Goal: Task Accomplishment & Management: Manage account settings

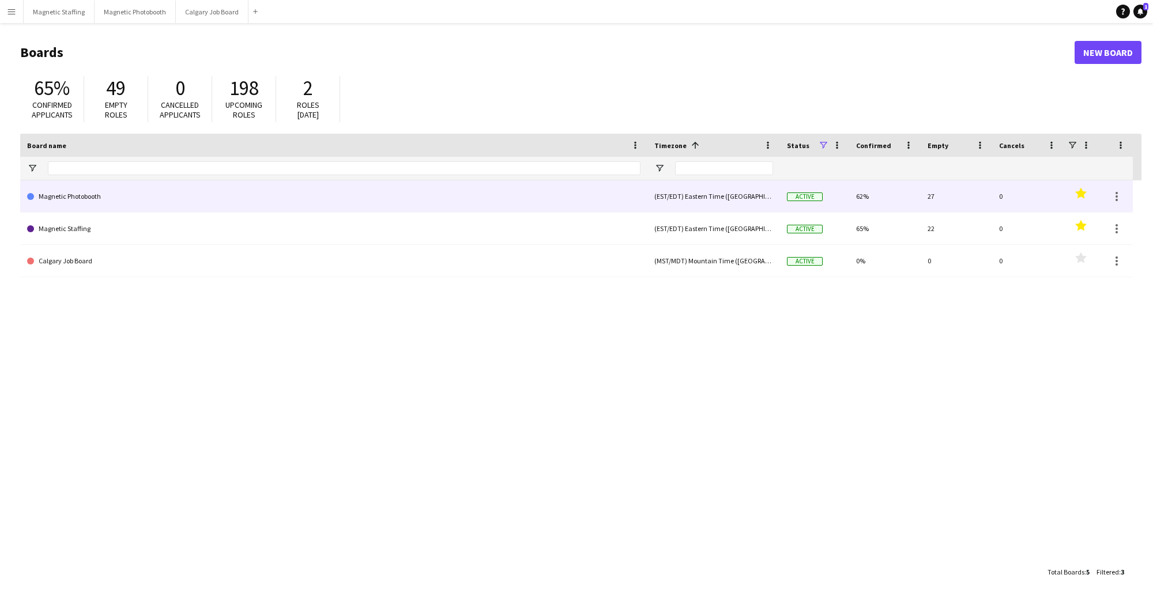
click at [74, 197] on link "Magnetic Photobooth" at bounding box center [333, 196] width 613 height 32
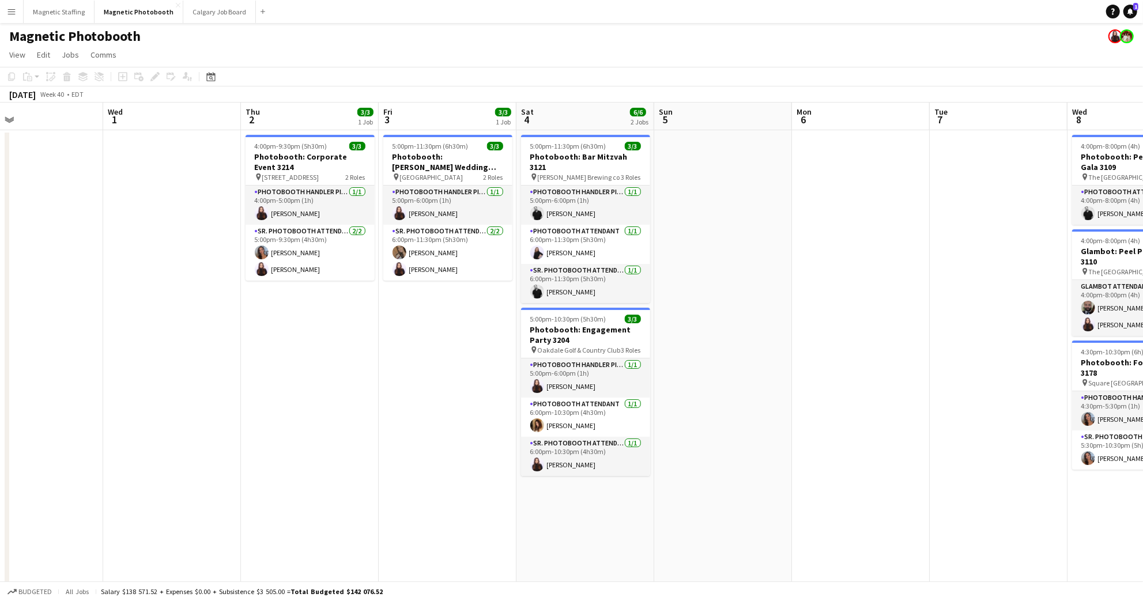
scroll to position [0, 312]
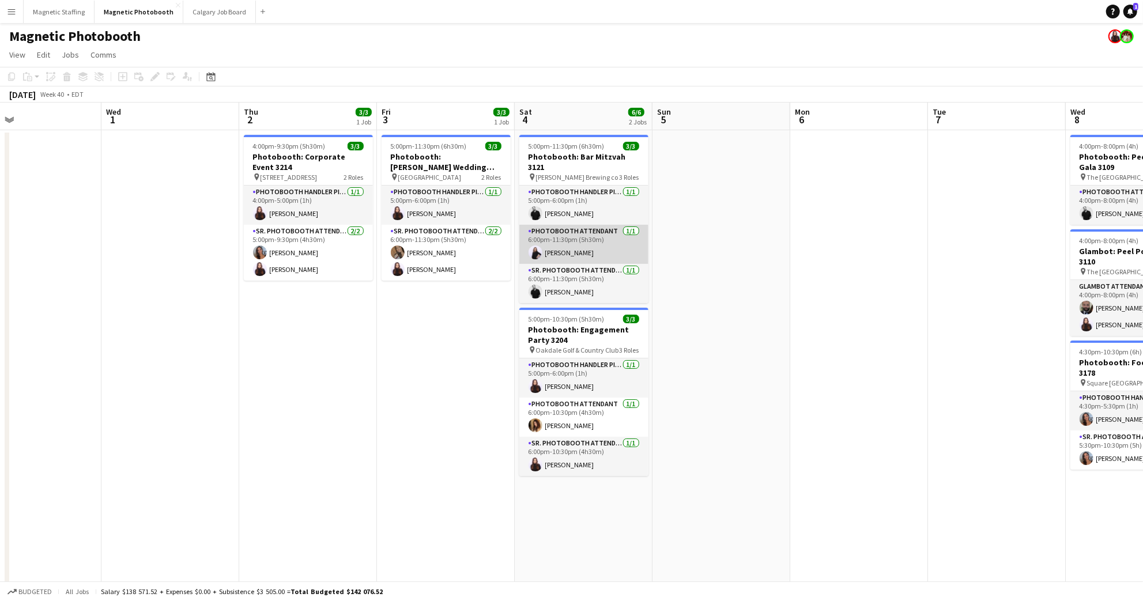
click at [601, 225] on app-card-role "Photobooth Attendant [DATE] 6:00pm-11:30pm (5h30m) [PERSON_NAME]" at bounding box center [583, 244] width 129 height 39
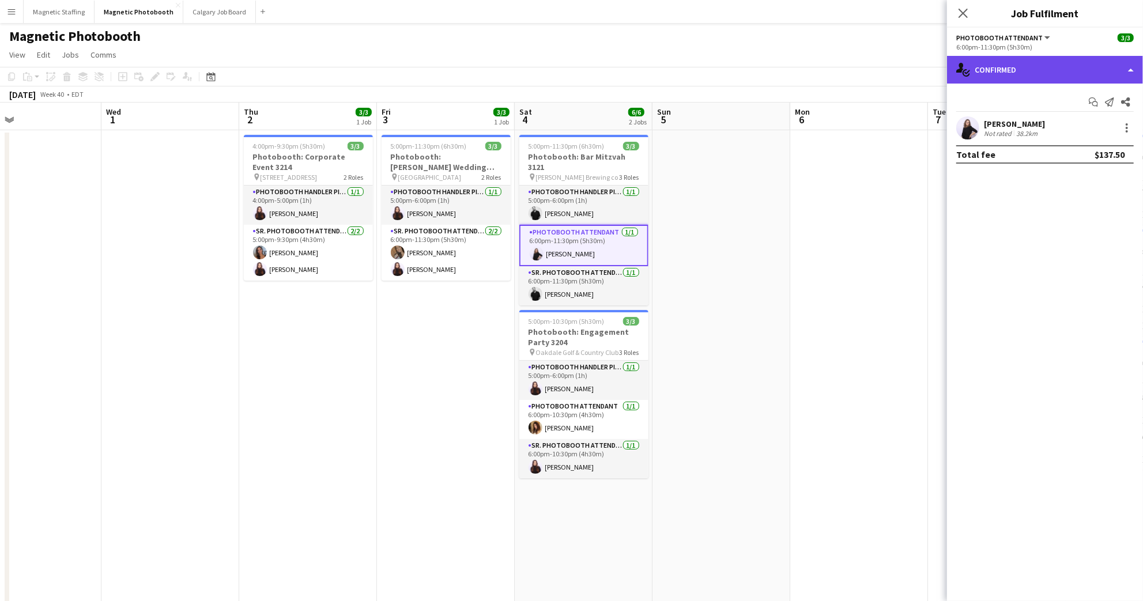
click at [1041, 75] on div "single-neutral-actions-check-2 Confirmed" at bounding box center [1045, 70] width 196 height 28
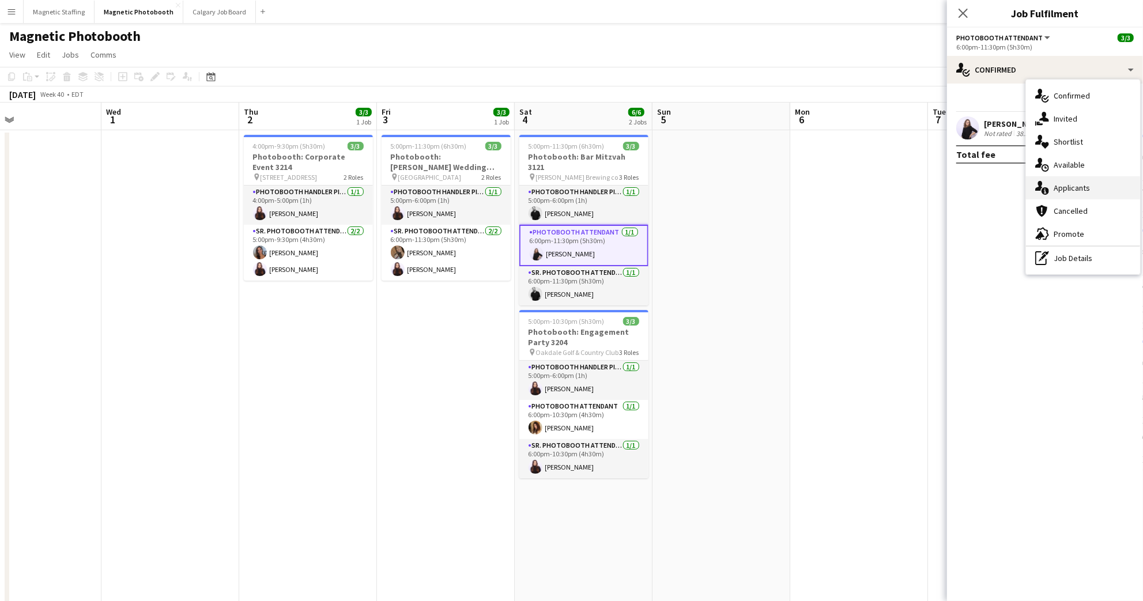
click at [1092, 188] on div "single-neutral-actions-information Applicants" at bounding box center [1083, 187] width 114 height 23
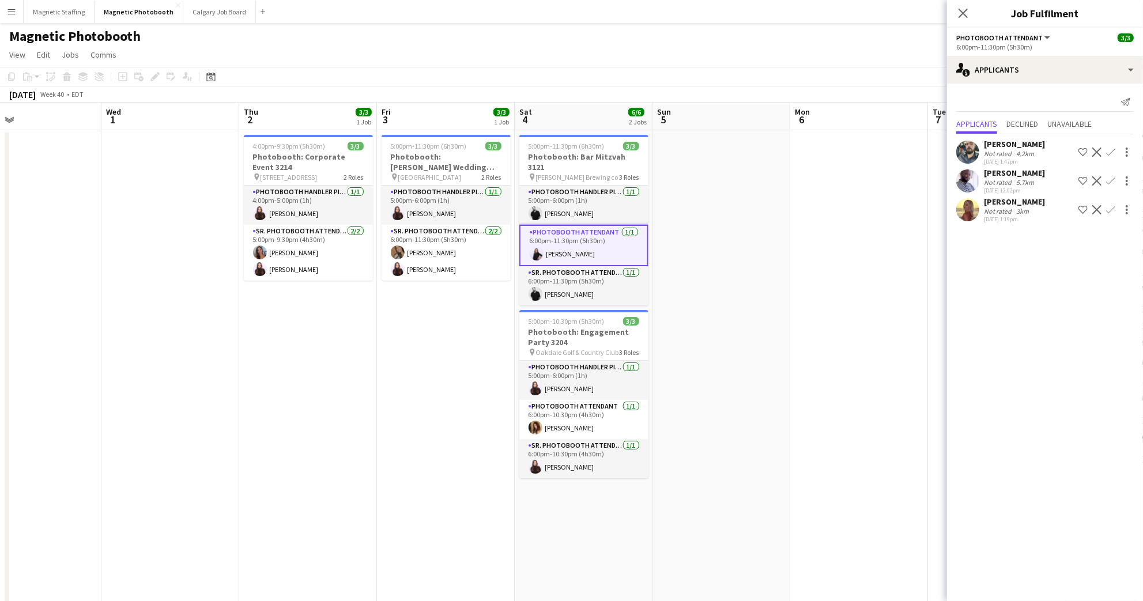
click at [968, 146] on app-user-avatar at bounding box center [967, 152] width 23 height 23
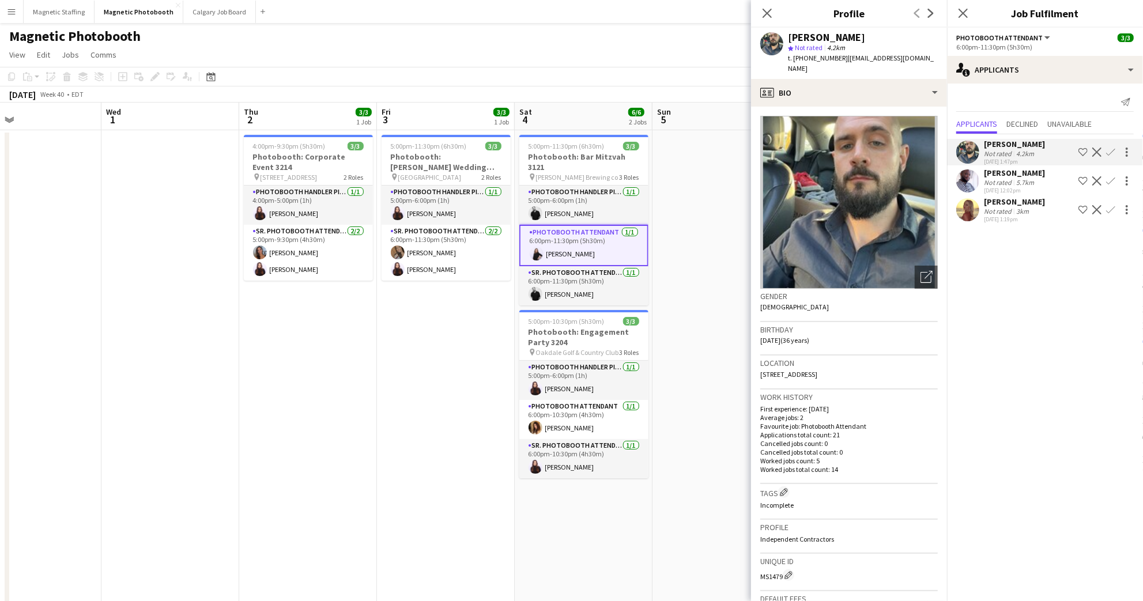
click at [968, 146] on app-user-avatar at bounding box center [967, 152] width 23 height 23
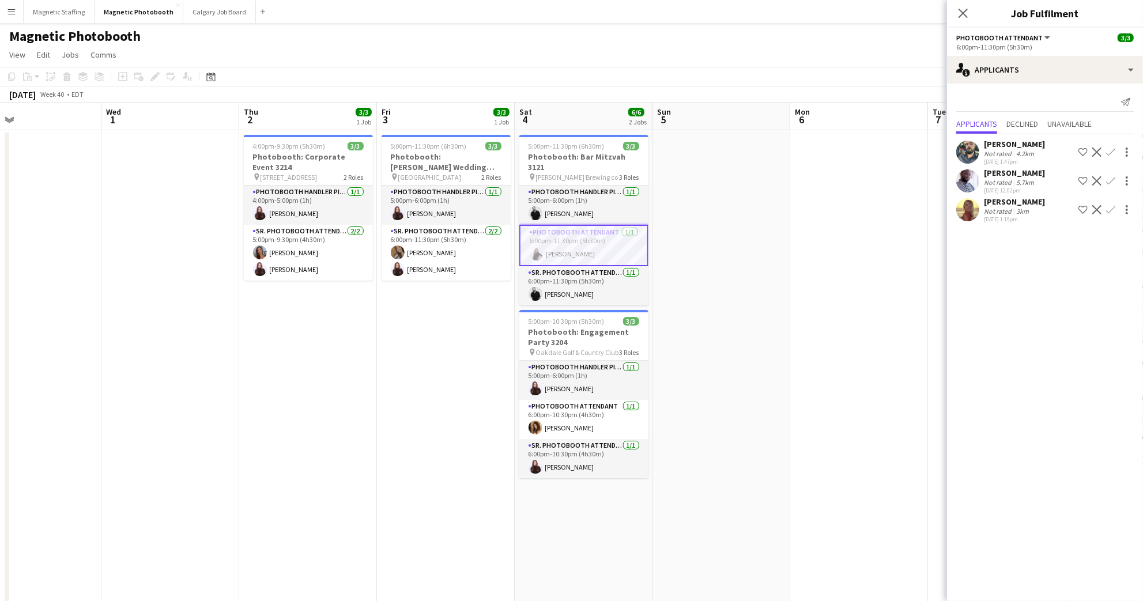
click at [970, 213] on app-user-avatar at bounding box center [967, 209] width 23 height 23
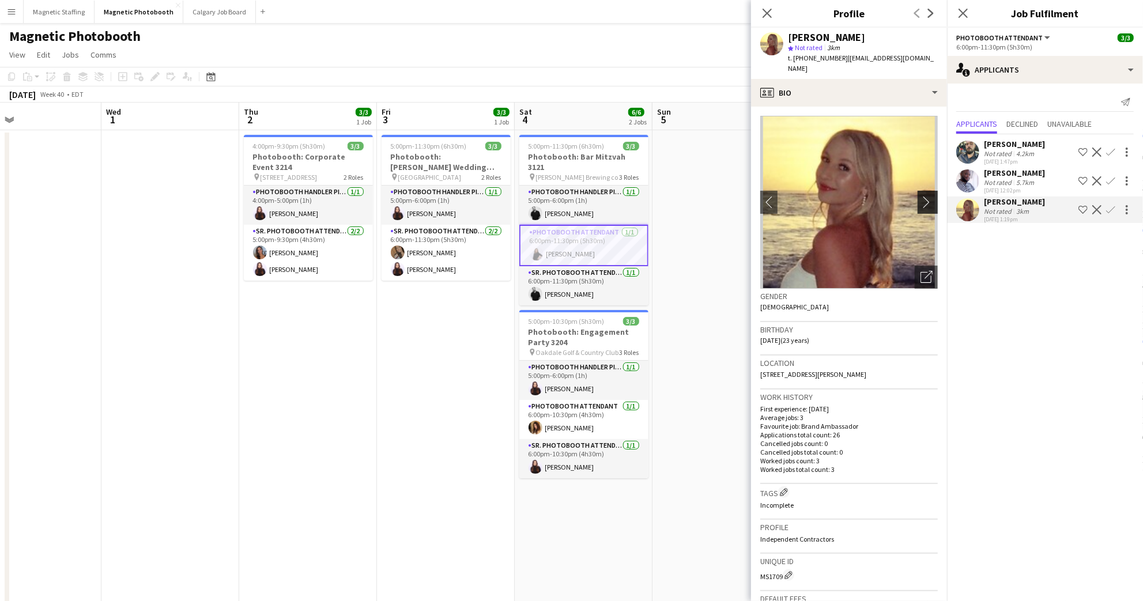
click at [920, 196] on app-icon "chevron-right" at bounding box center [929, 202] width 18 height 12
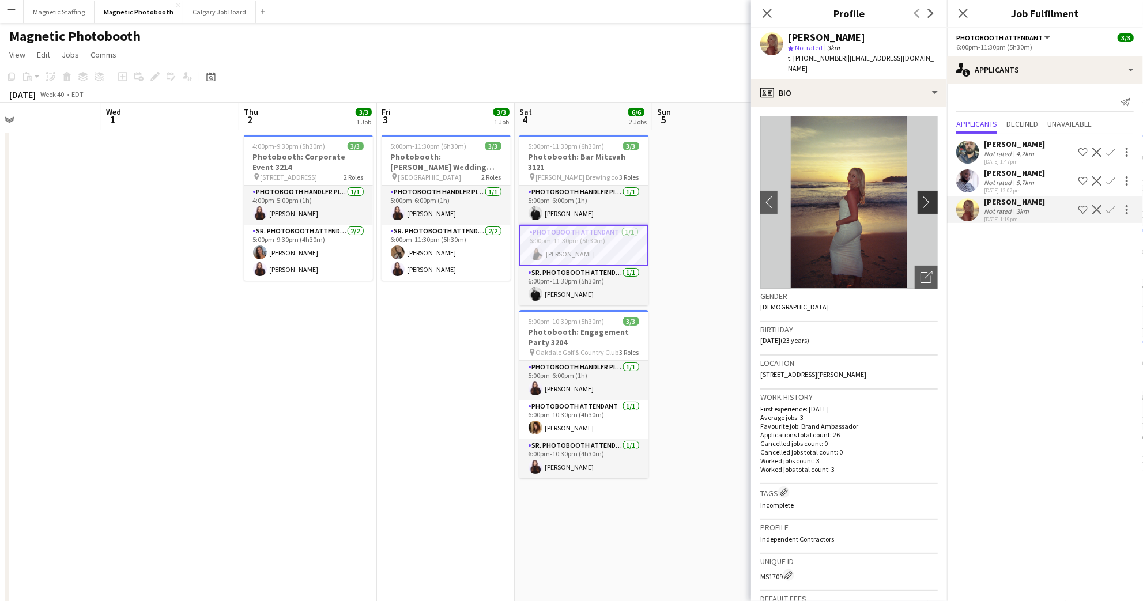
click at [920, 196] on app-icon "chevron-right" at bounding box center [929, 202] width 18 height 12
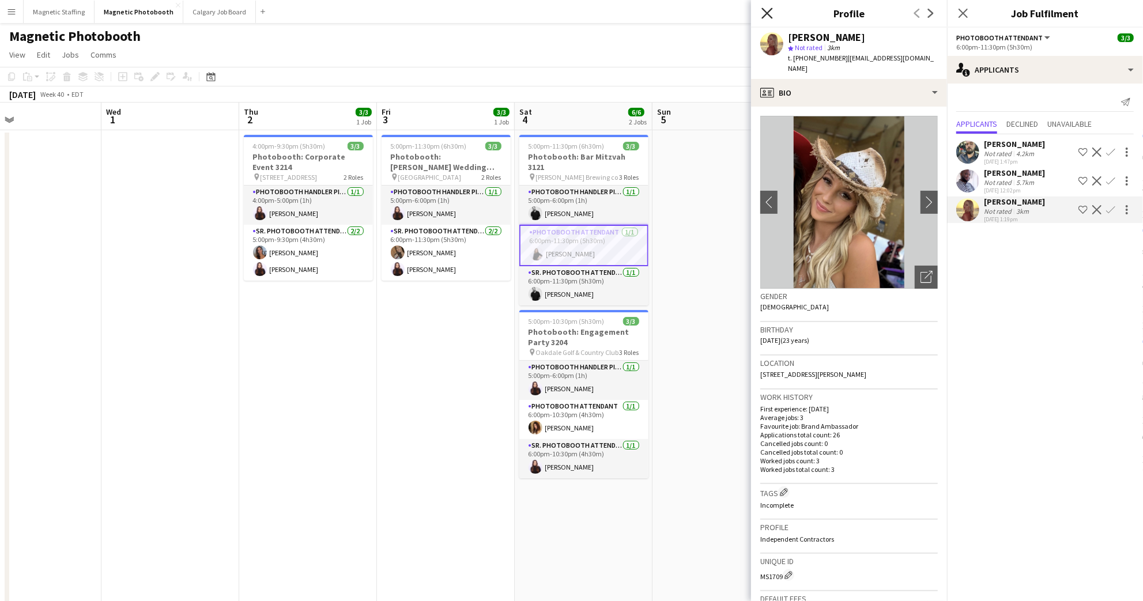
click at [767, 11] on icon "Close pop-in" at bounding box center [766, 12] width 11 height 11
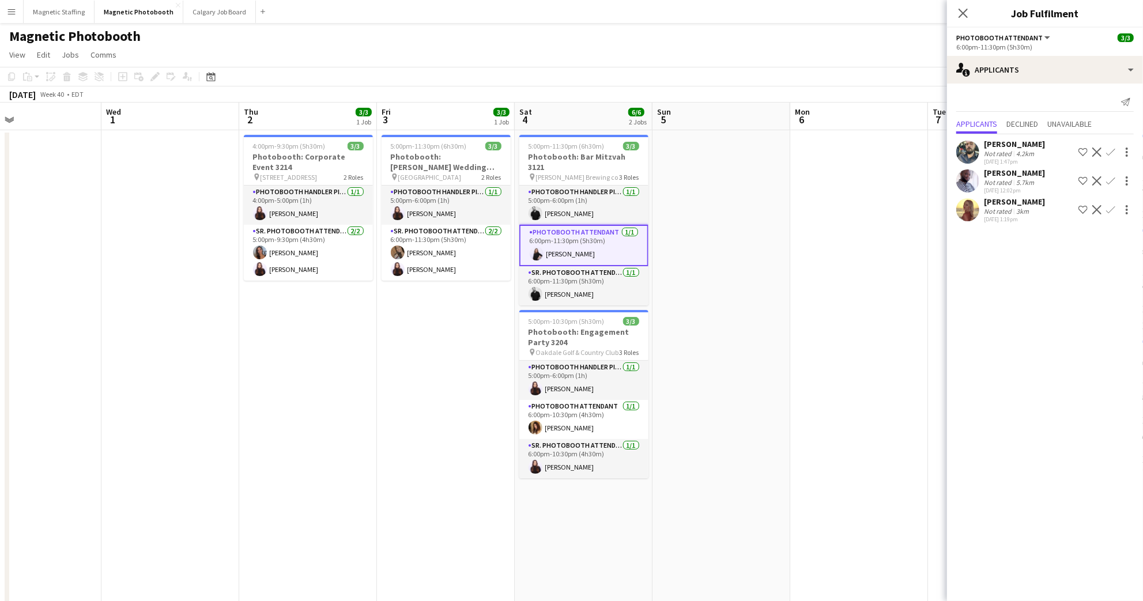
click at [1045, 169] on div "[PERSON_NAME]" at bounding box center [1014, 173] width 61 height 10
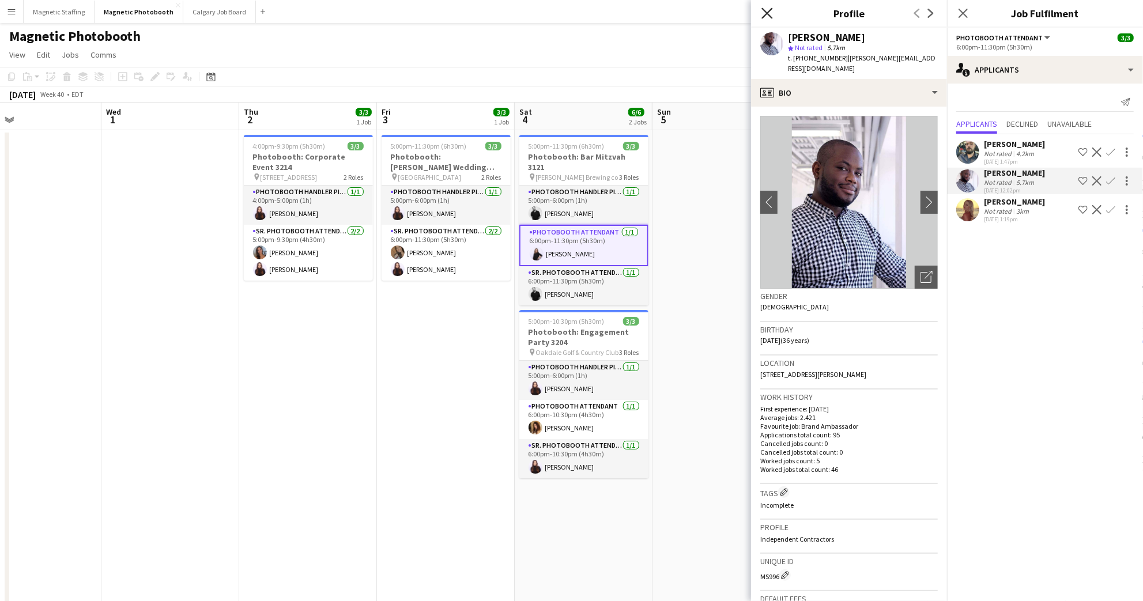
click at [764, 13] on icon "Close pop-in" at bounding box center [766, 12] width 11 height 11
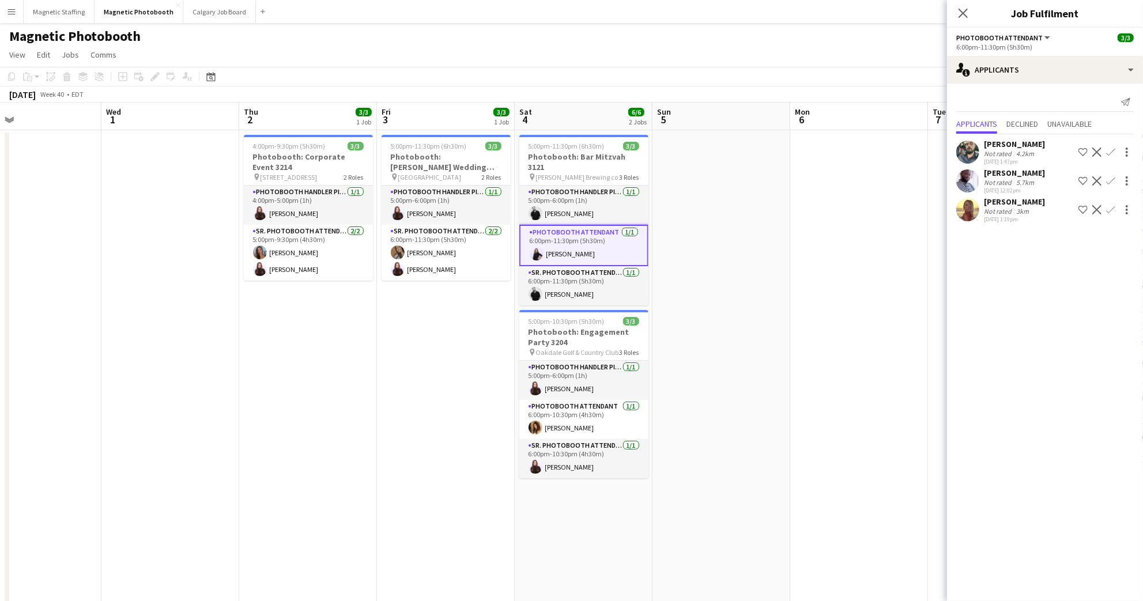
click at [561, 240] on app-card-role "Photobooth Attendant [DATE] 6:00pm-11:30pm (5h30m) [PERSON_NAME]" at bounding box center [583, 245] width 129 height 41
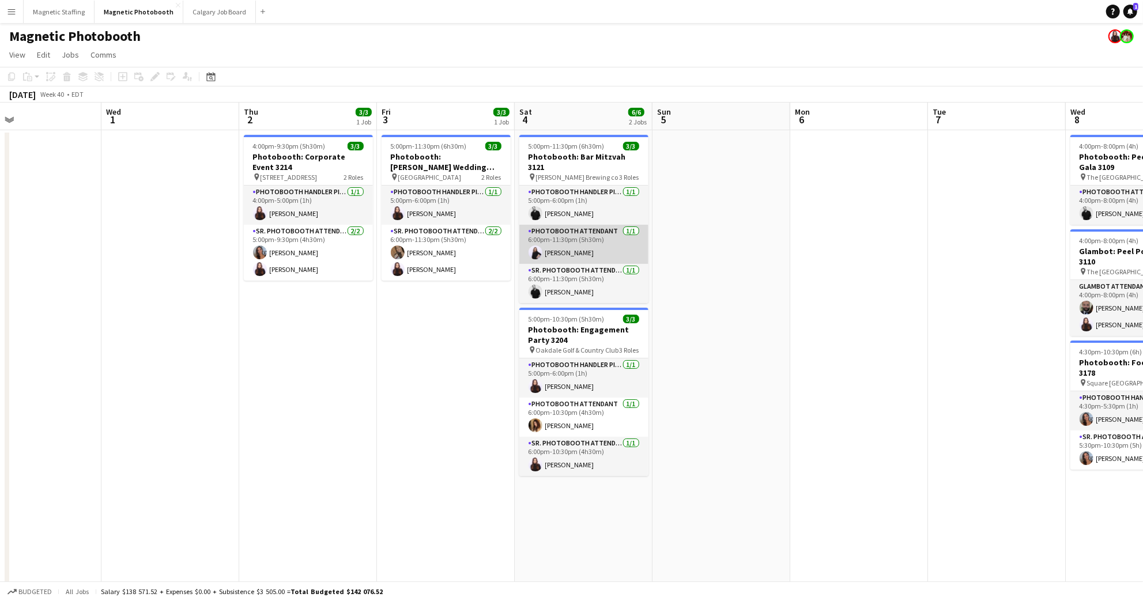
click at [561, 240] on app-card-role "Photobooth Attendant [DATE] 6:00pm-11:30pm (5h30m) [PERSON_NAME]" at bounding box center [583, 244] width 129 height 39
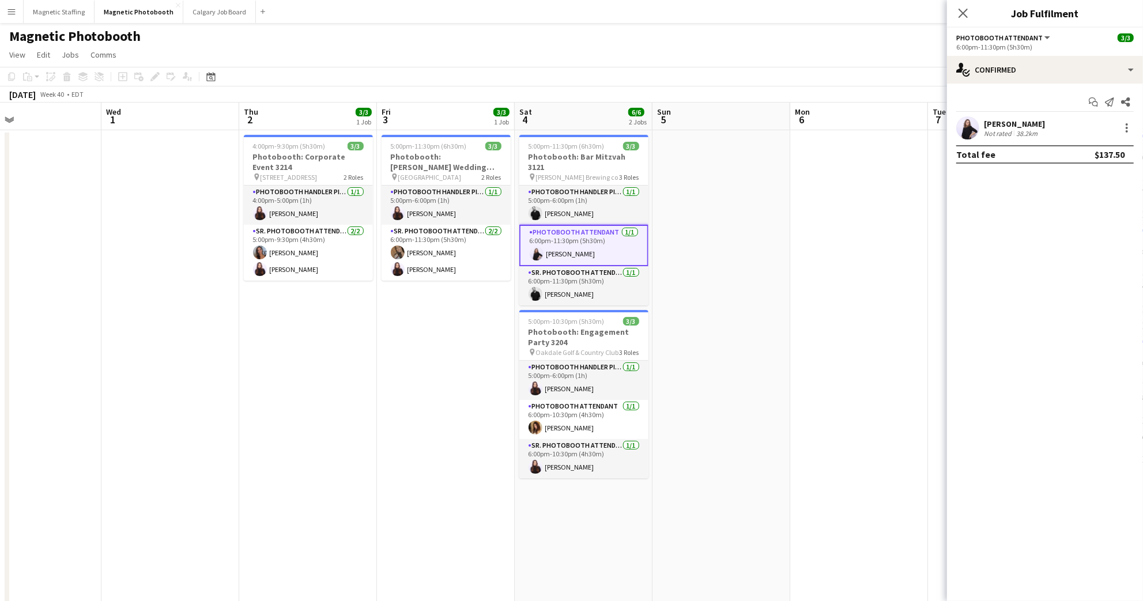
click at [976, 125] on app-user-avatar at bounding box center [967, 127] width 23 height 23
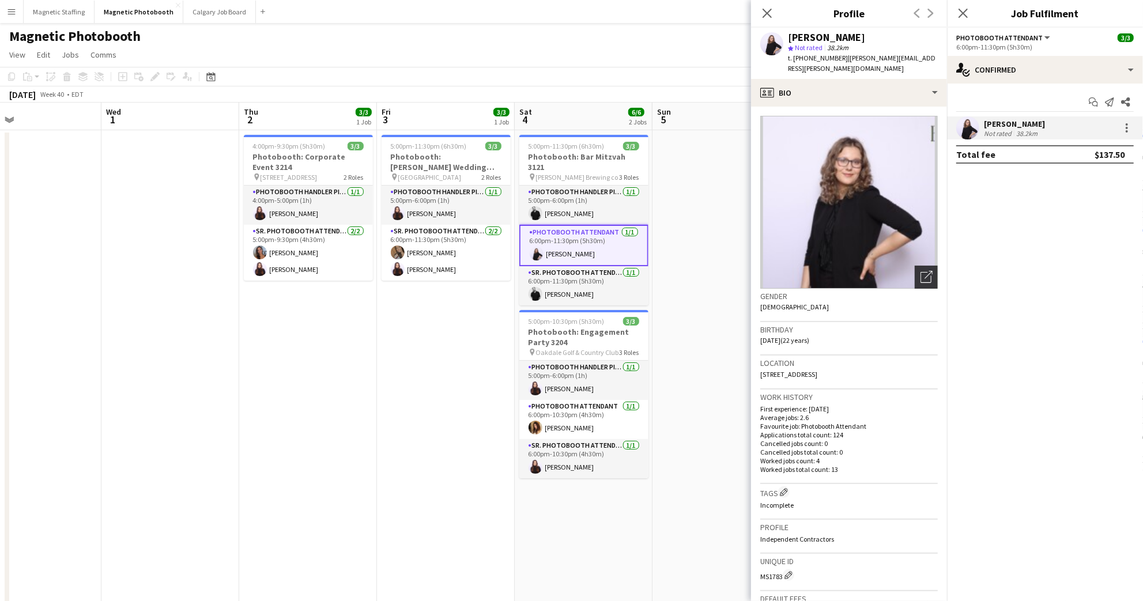
click at [920, 271] on icon "Open photos pop-in" at bounding box center [926, 277] width 12 height 12
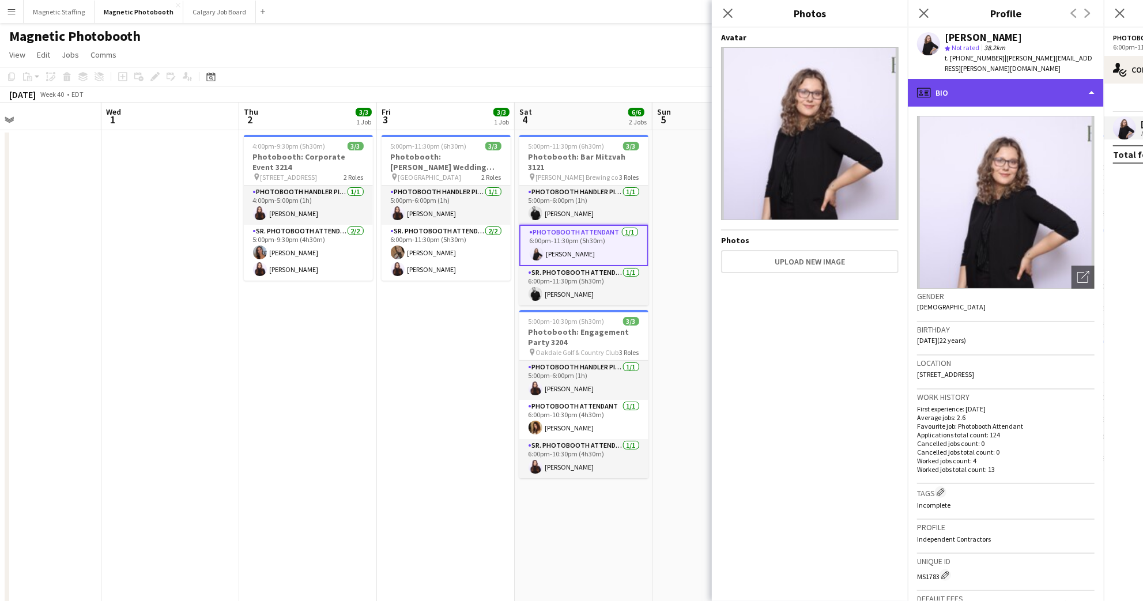
click at [1093, 84] on div "profile Bio" at bounding box center [1006, 93] width 196 height 28
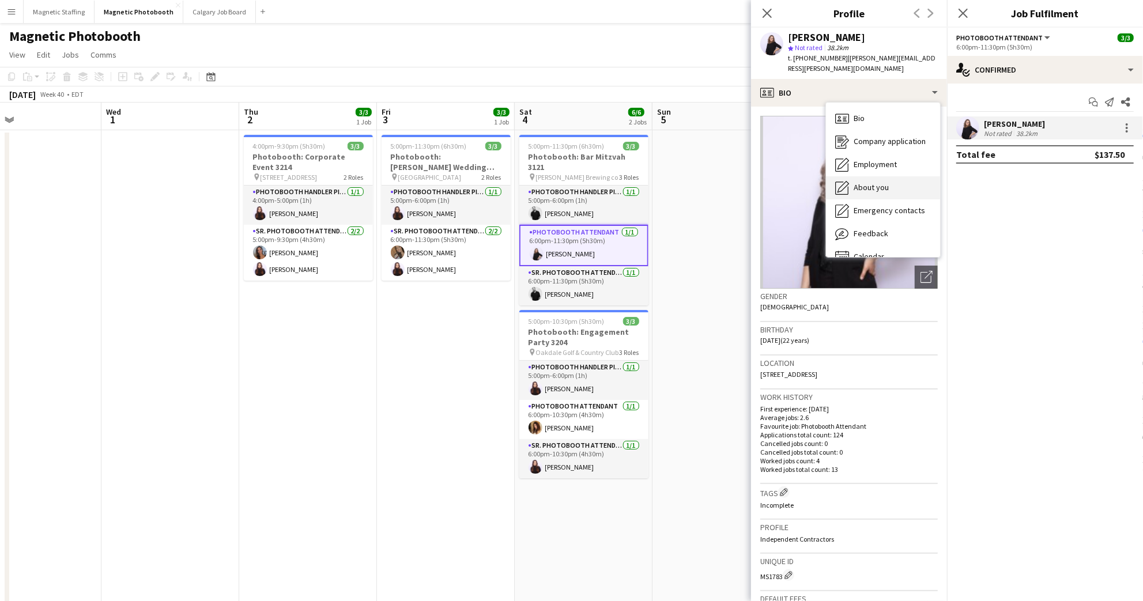
click at [887, 182] on span "About you" at bounding box center [870, 187] width 35 height 10
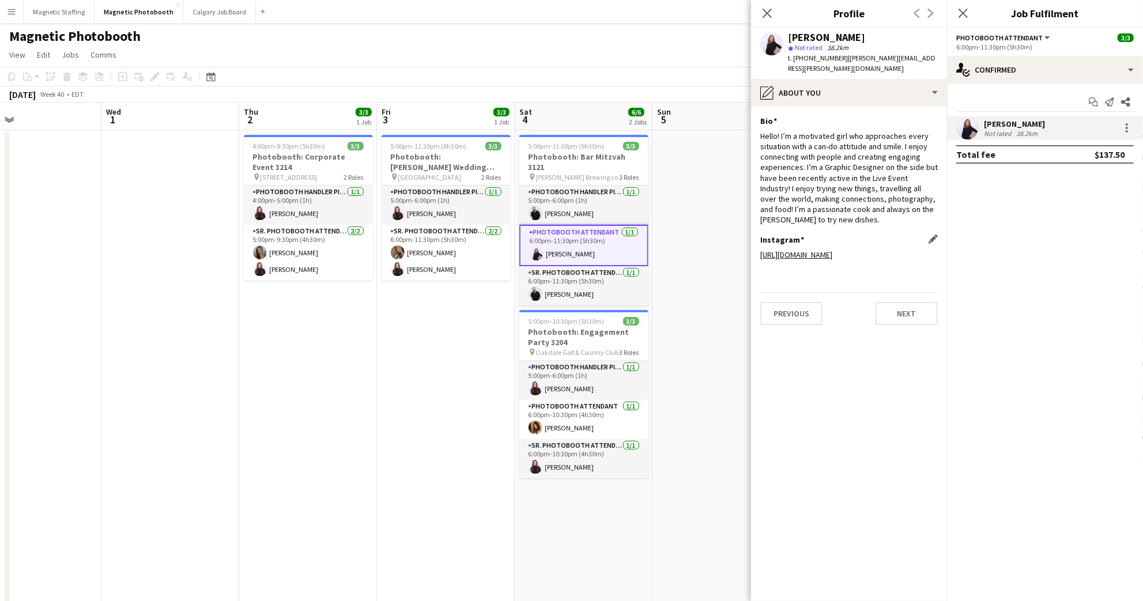
click at [832, 250] on link "[URL][DOMAIN_NAME]" at bounding box center [796, 255] width 72 height 10
click at [968, 8] on icon at bounding box center [962, 12] width 11 height 11
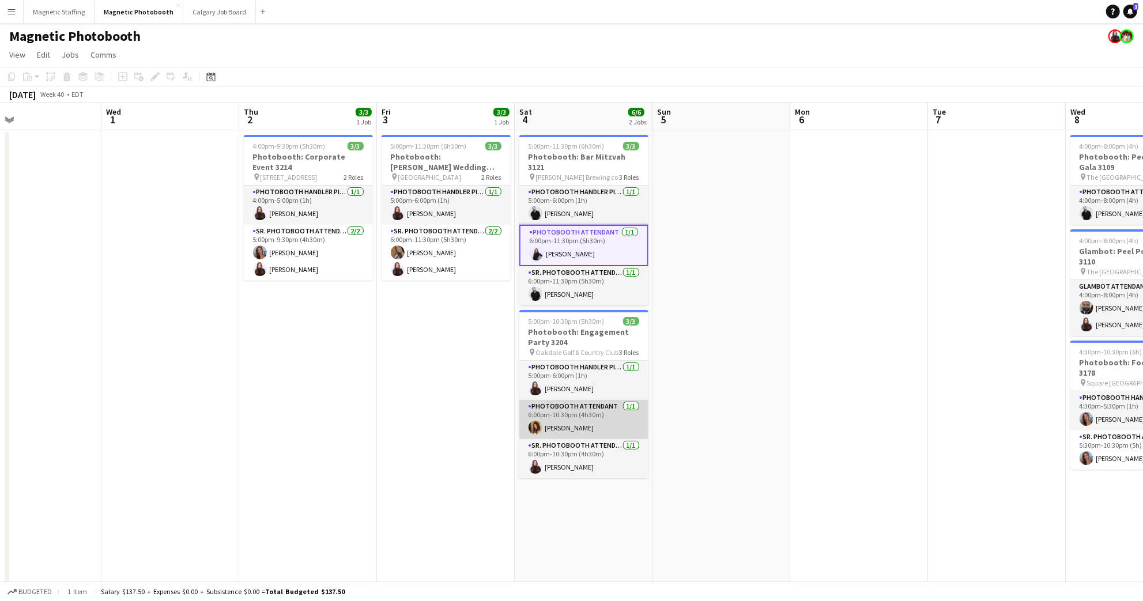
click at [576, 421] on app-card-role "Photobooth Attendant [DATE] 6:00pm-10:30pm (4h30m) [PERSON_NAME]" at bounding box center [583, 419] width 129 height 39
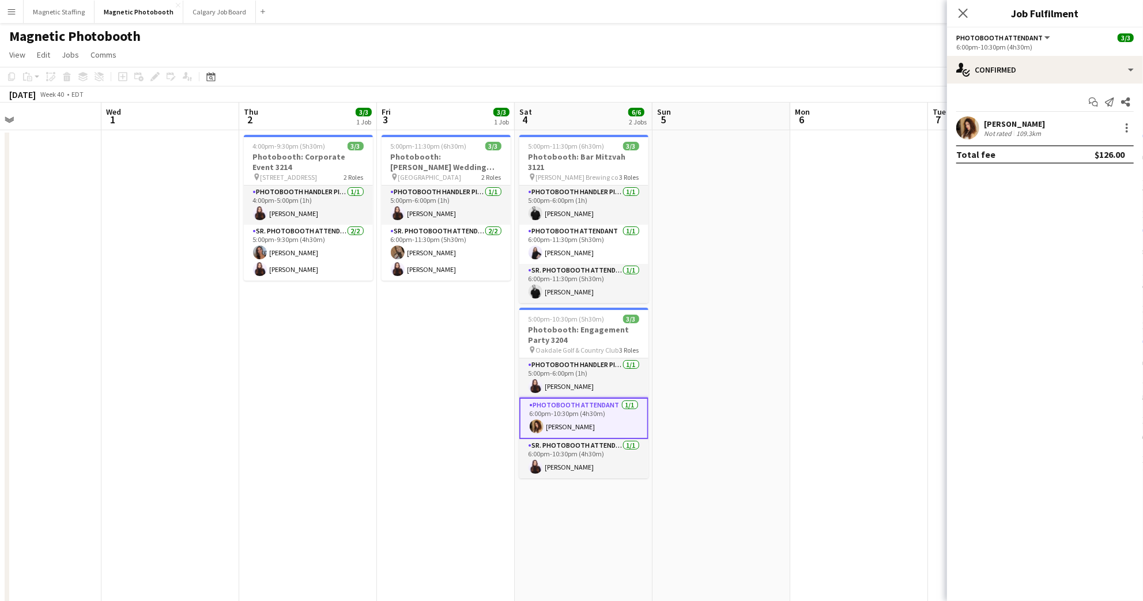
click at [989, 120] on div "[PERSON_NAME]" at bounding box center [1014, 124] width 61 height 10
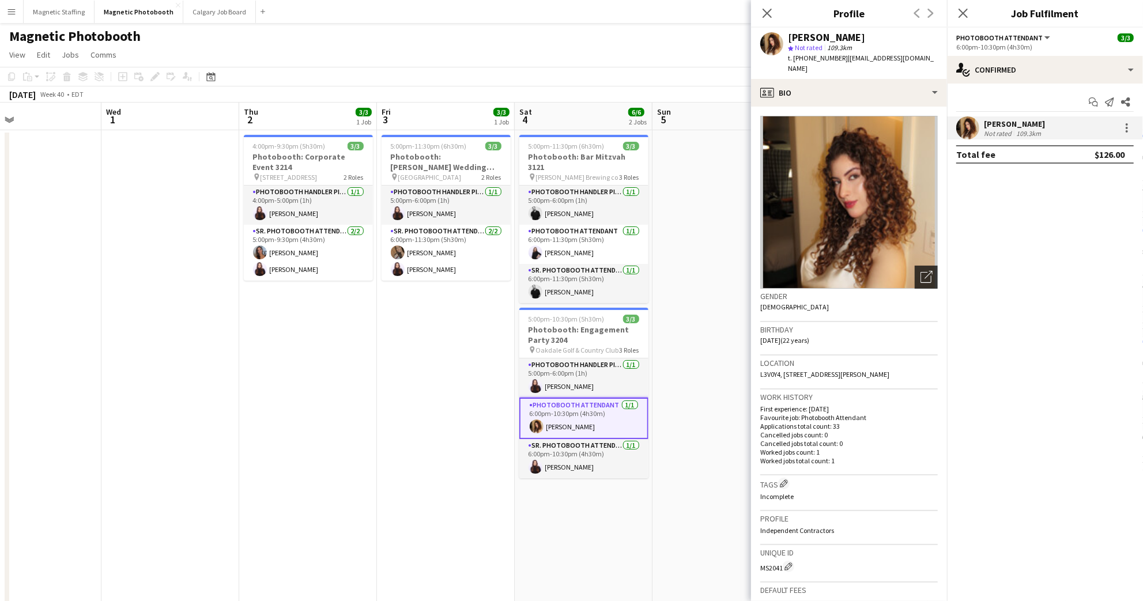
click at [920, 271] on icon "Open photos pop-in" at bounding box center [926, 277] width 12 height 12
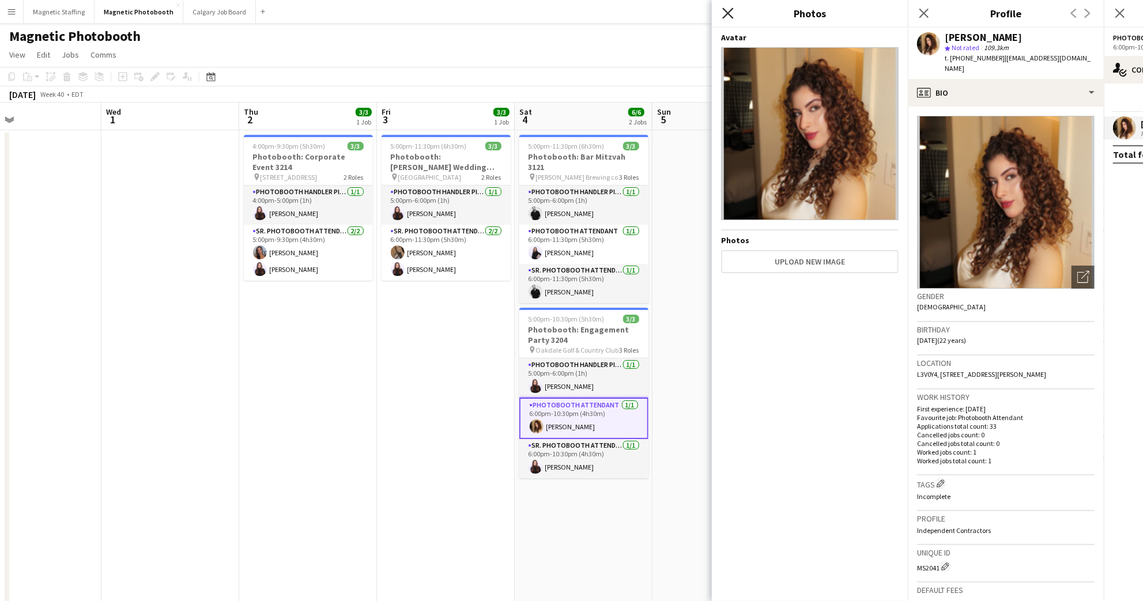
click at [726, 14] on icon "Close pop-in" at bounding box center [727, 12] width 11 height 11
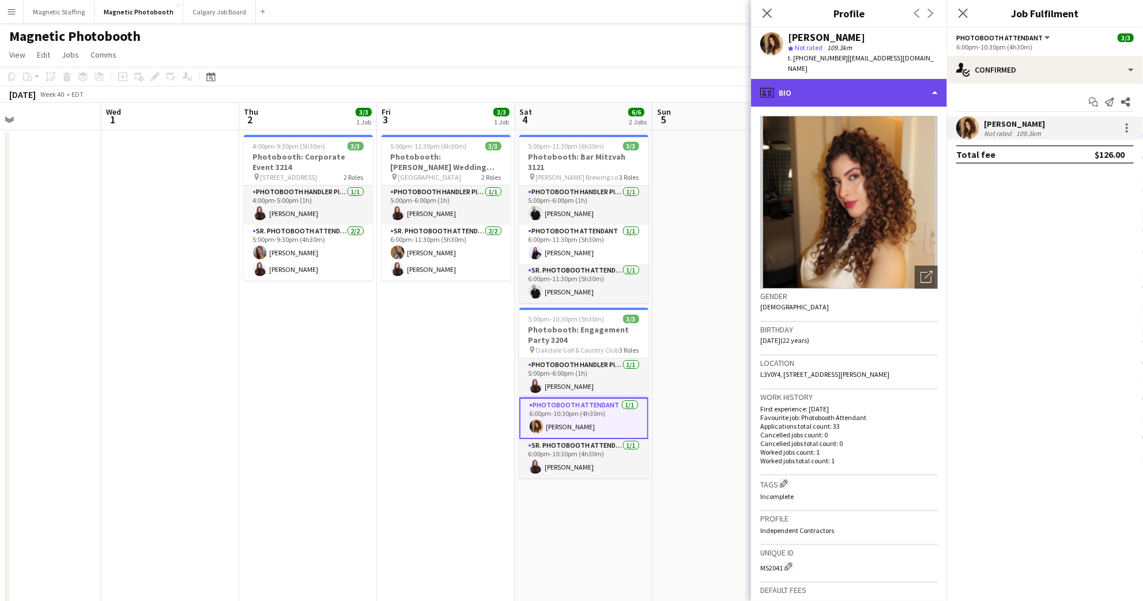
click at [906, 79] on div "profile Bio" at bounding box center [849, 93] width 196 height 28
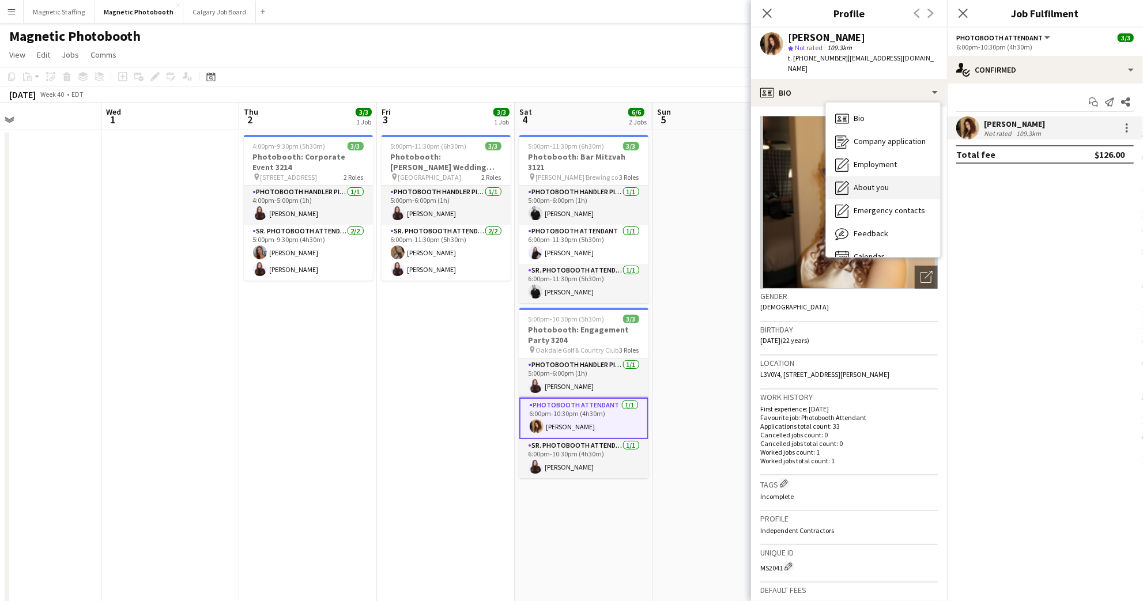
click at [881, 182] on span "About you" at bounding box center [870, 187] width 35 height 10
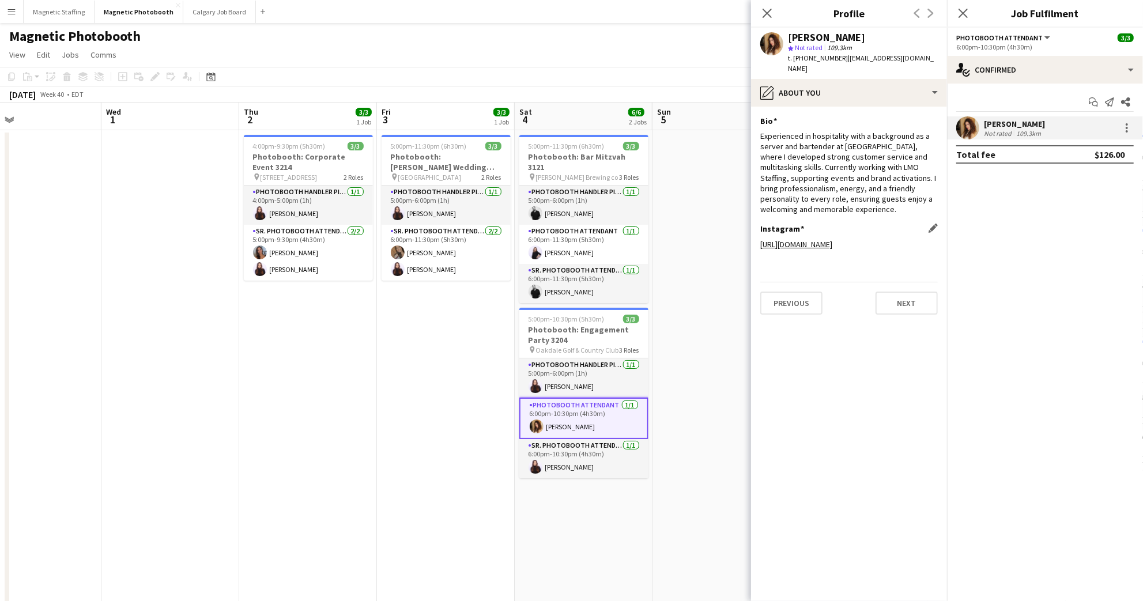
click at [832, 239] on link "[URL][DOMAIN_NAME]" at bounding box center [796, 244] width 72 height 10
click at [560, 240] on app-card-role "Photobooth Attendant [DATE] 6:00pm-11:30pm (5h30m) [PERSON_NAME]" at bounding box center [583, 244] width 129 height 39
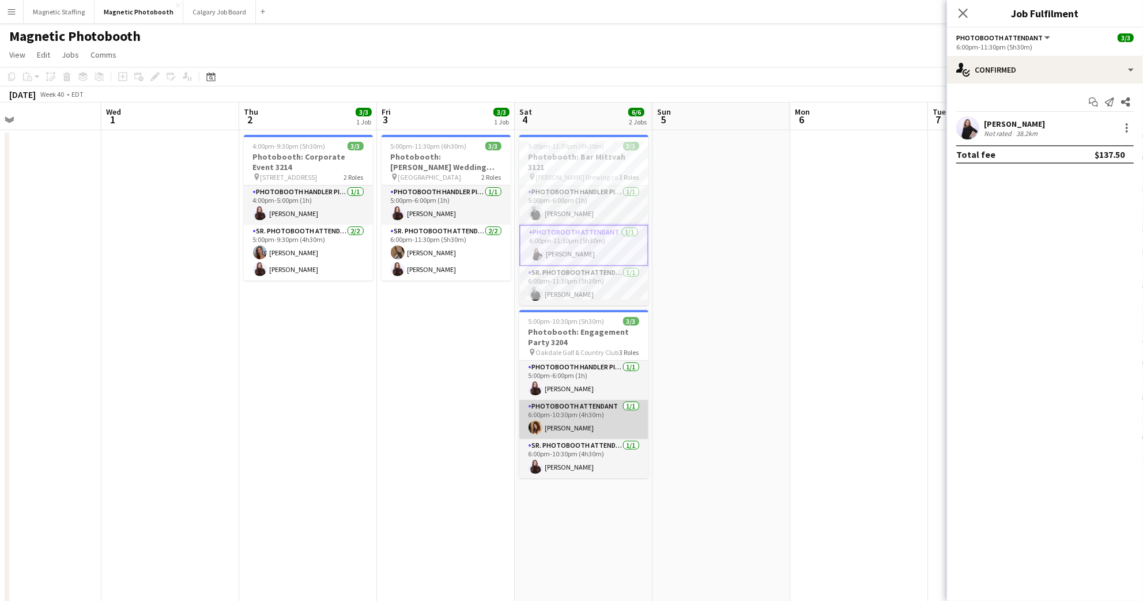
click at [589, 417] on app-card-role "Photobooth Attendant [DATE] 6:00pm-10:30pm (4h30m) [PERSON_NAME]" at bounding box center [583, 419] width 129 height 39
click at [957, 15] on app-icon "Close pop-in" at bounding box center [963, 13] width 17 height 17
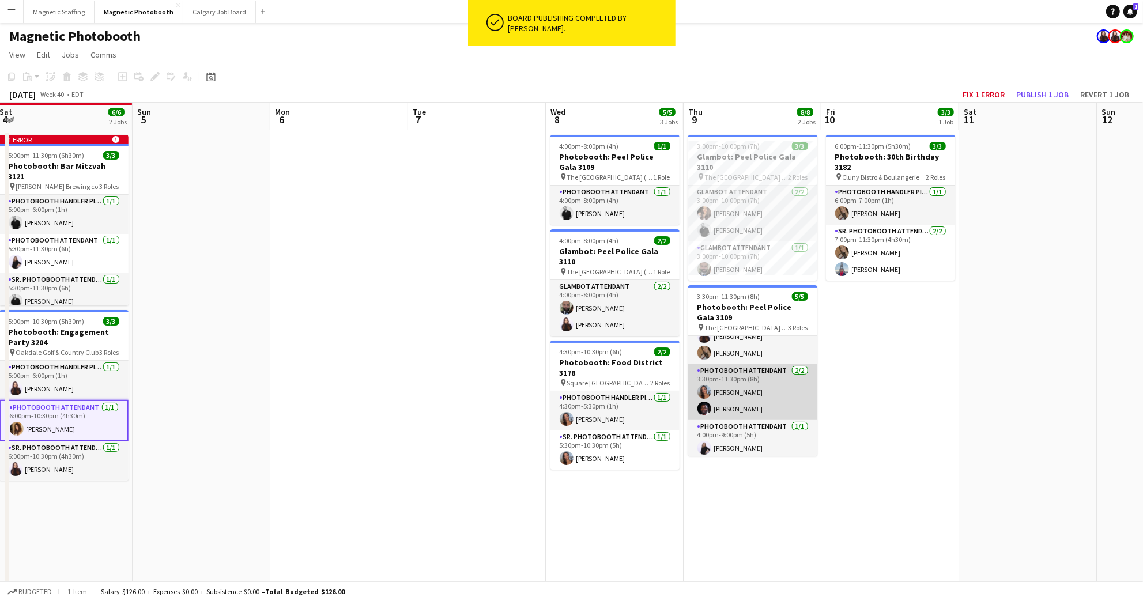
scroll to position [31, 0]
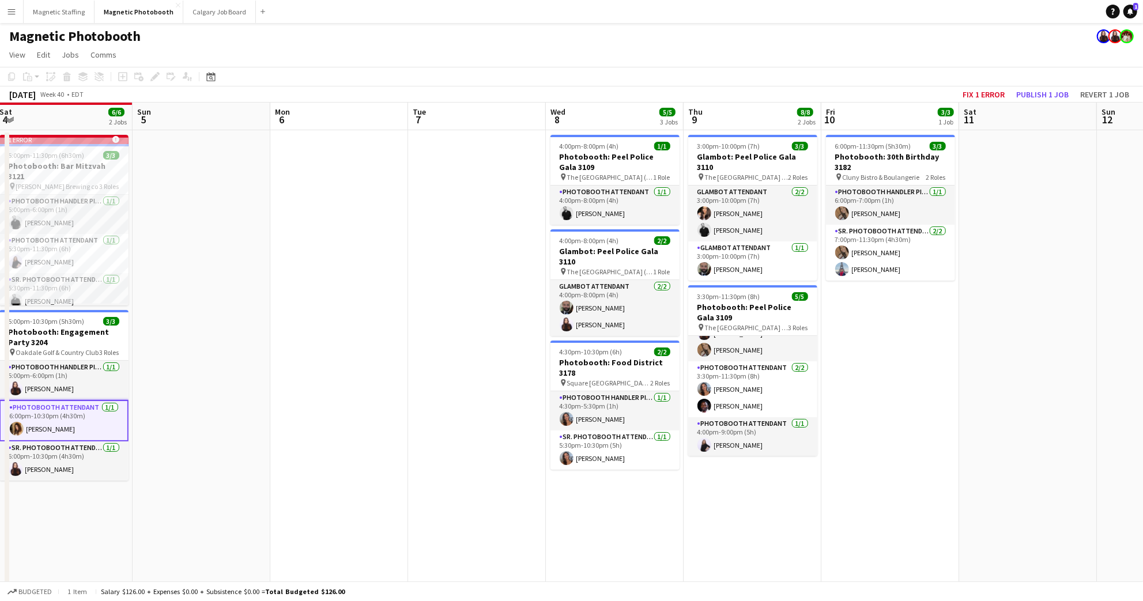
click at [631, 477] on app-date-cell "4:00pm-8:00pm (4h) 1/1 Photobooth: Peel Police Gala 3109 pin The [GEOGRAPHIC_DA…" at bounding box center [615, 382] width 138 height 505
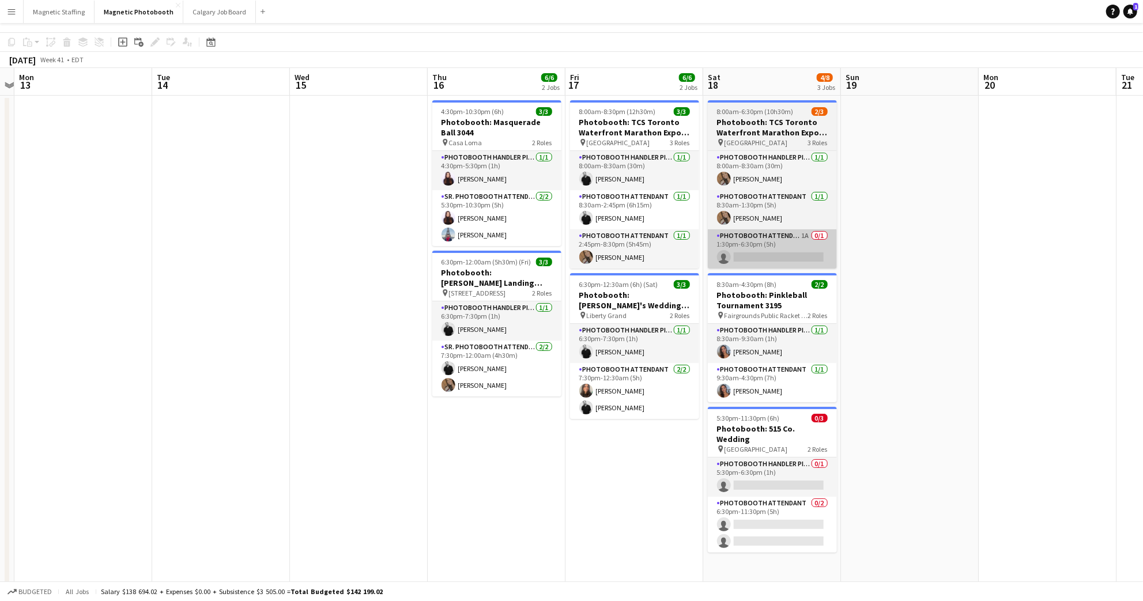
scroll to position [0, 0]
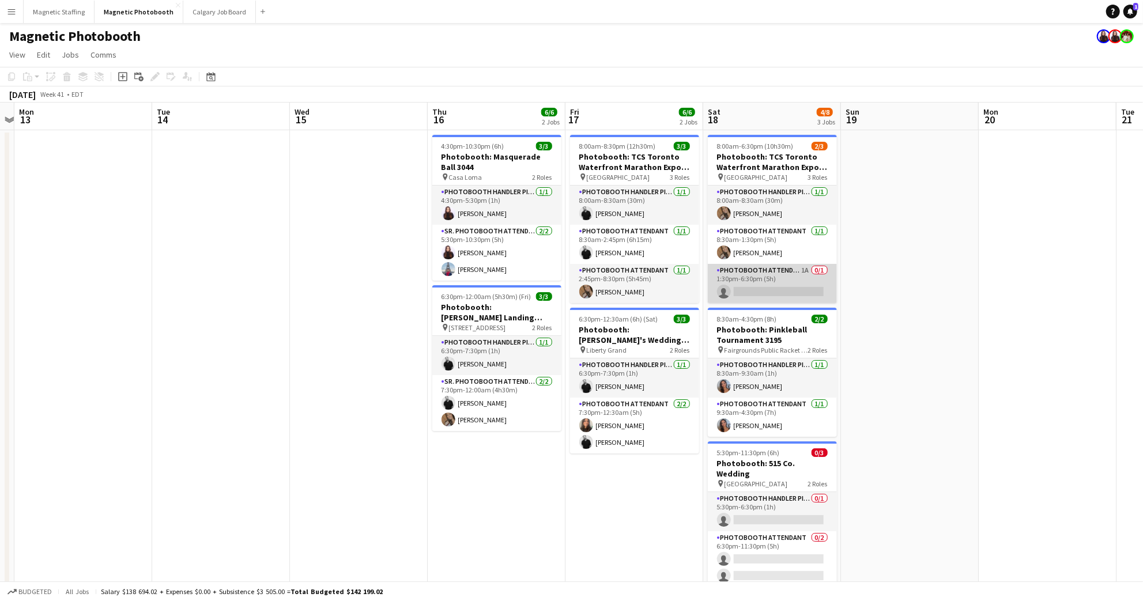
click at [770, 299] on app-card-role "Photobooth Attendant 1A 0/1 1:30pm-6:30pm (5h) single-neutral-actions" at bounding box center [772, 283] width 129 height 39
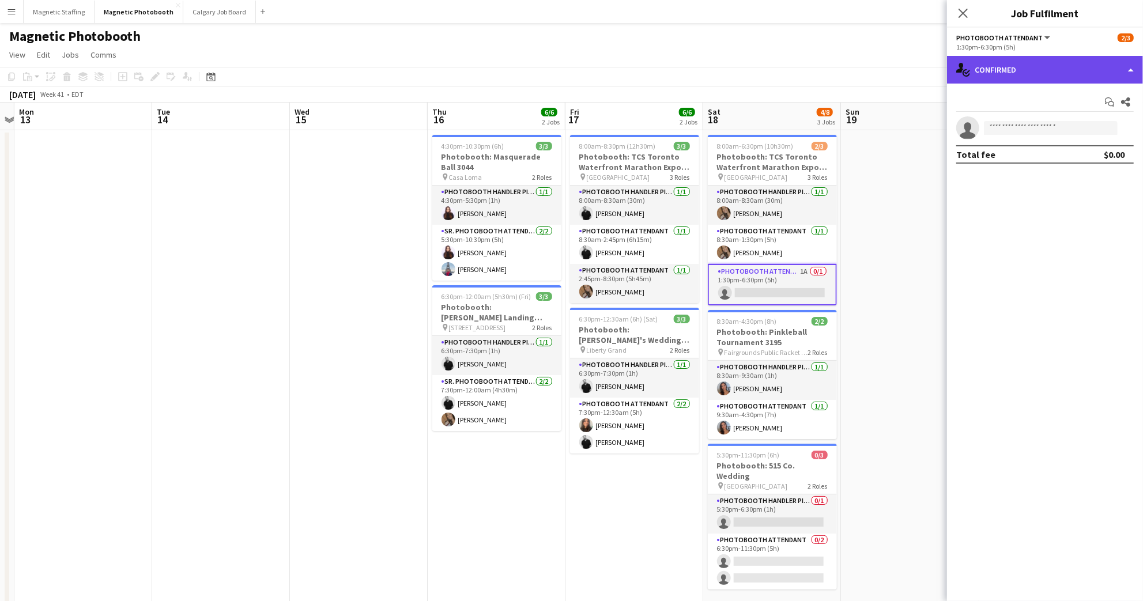
click at [1122, 65] on div "single-neutral-actions-check-2 Confirmed" at bounding box center [1045, 70] width 196 height 28
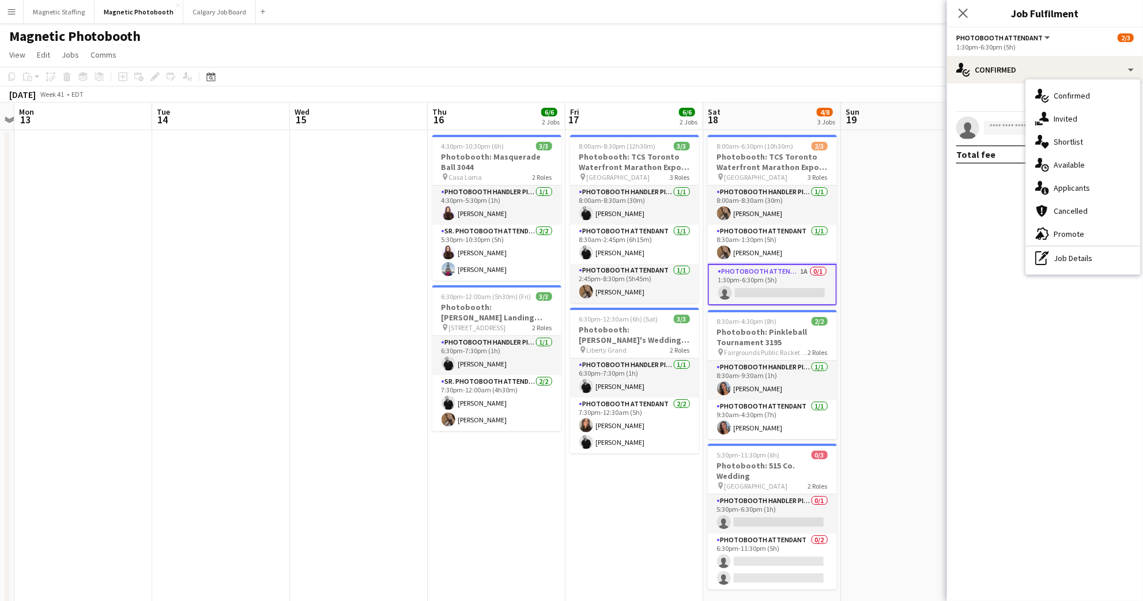
click at [1112, 189] on div "single-neutral-actions-information Applicants" at bounding box center [1083, 187] width 114 height 23
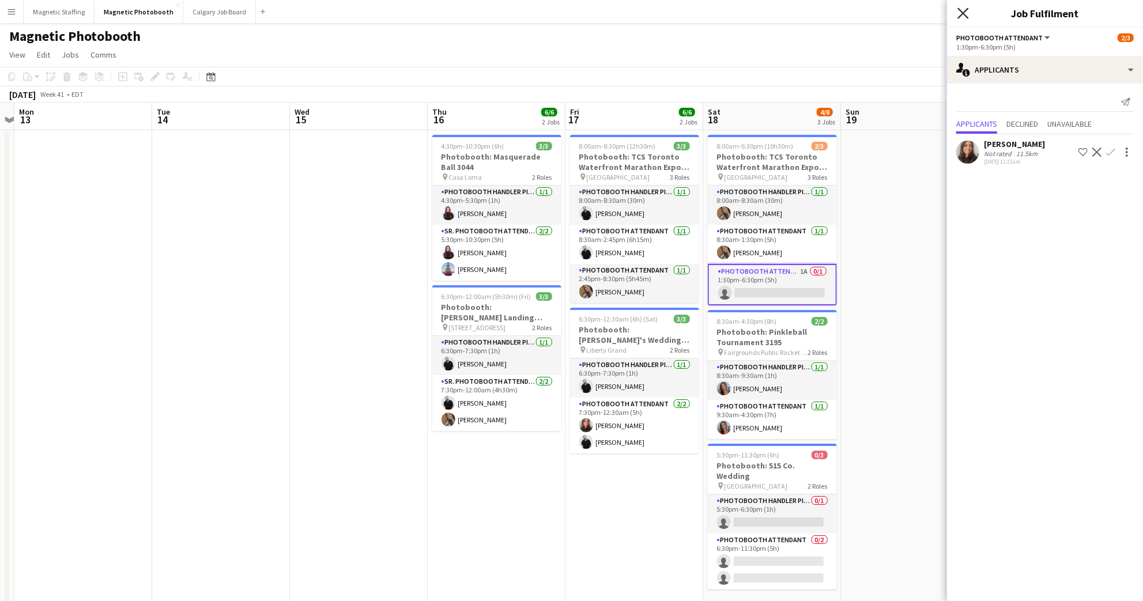
click at [966, 12] on icon "Close pop-in" at bounding box center [962, 12] width 11 height 11
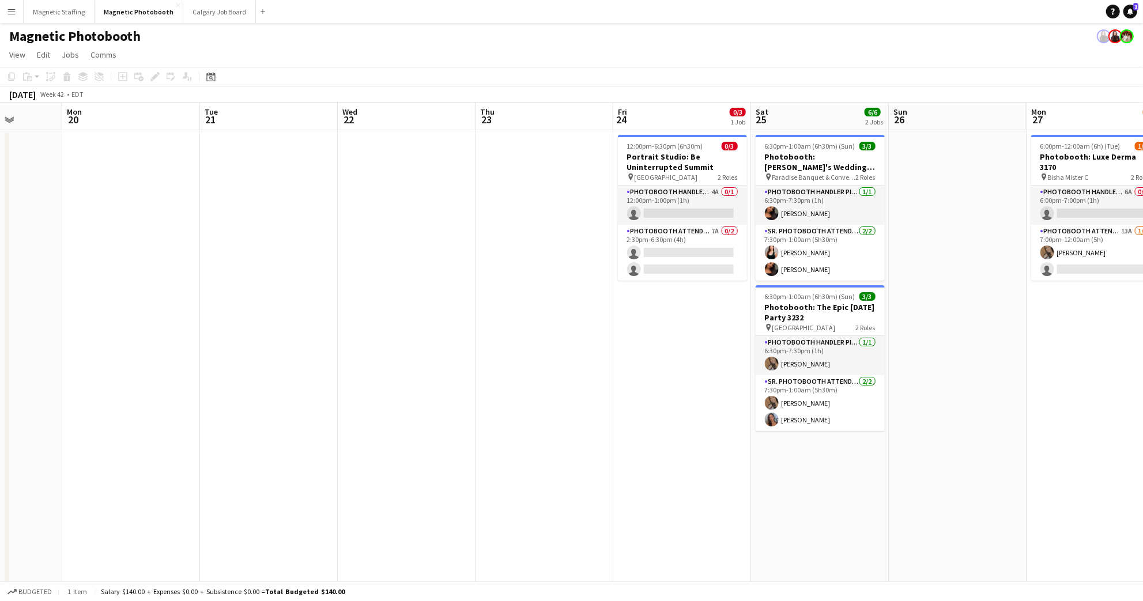
scroll to position [0, 509]
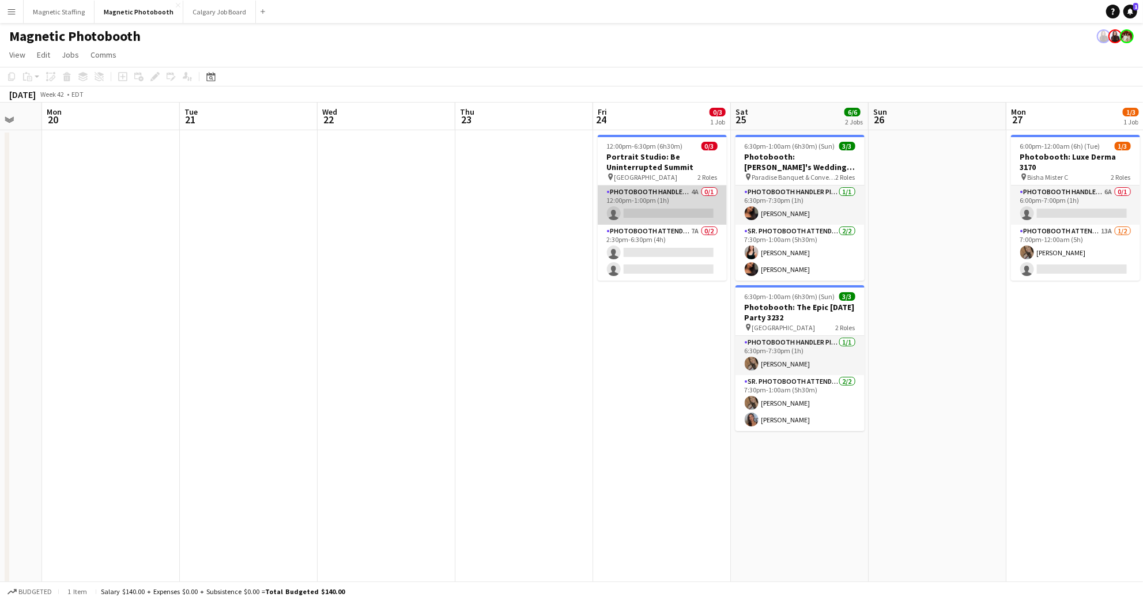
click at [689, 209] on app-card-role "Photobooth Handler Pick-Up/Drop-Off 4A 0/1 12:00pm-1:00pm (1h) single-neutral-a…" at bounding box center [662, 205] width 129 height 39
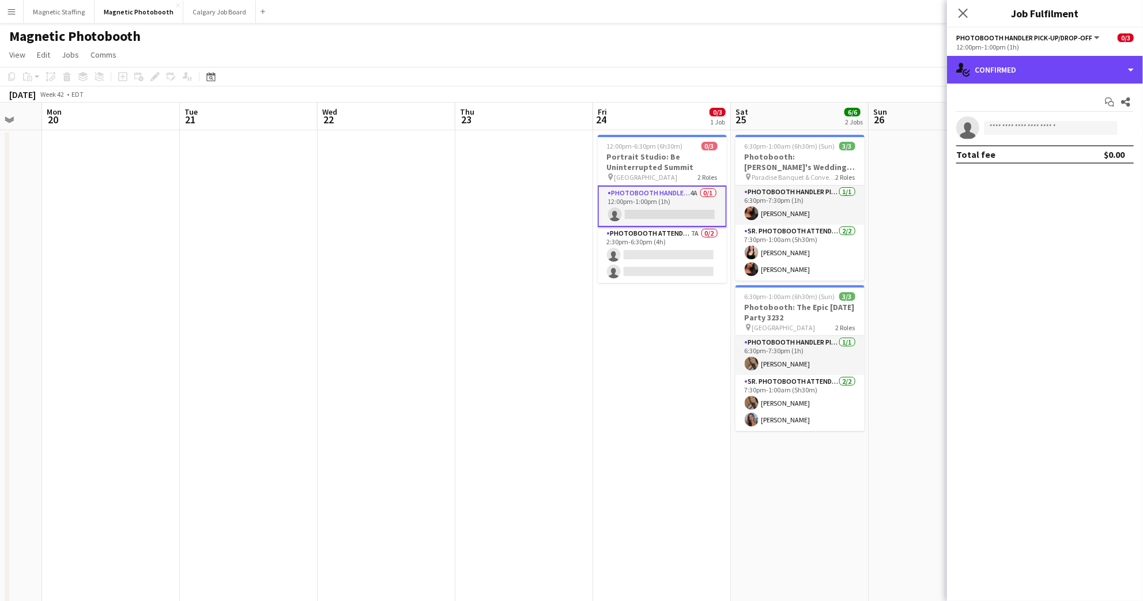
drag, startPoint x: 987, startPoint y: 81, endPoint x: 1002, endPoint y: 86, distance: 15.9
click at [987, 81] on div "single-neutral-actions-check-2 Confirmed" at bounding box center [1045, 70] width 196 height 28
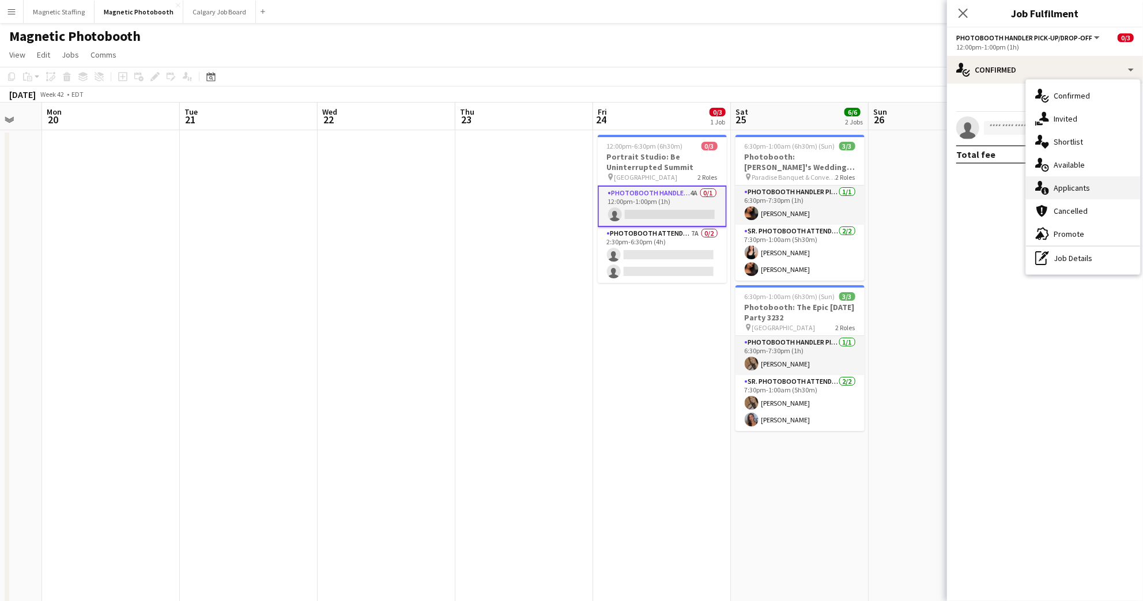
click at [1088, 190] on span "Applicants" at bounding box center [1071, 188] width 36 height 10
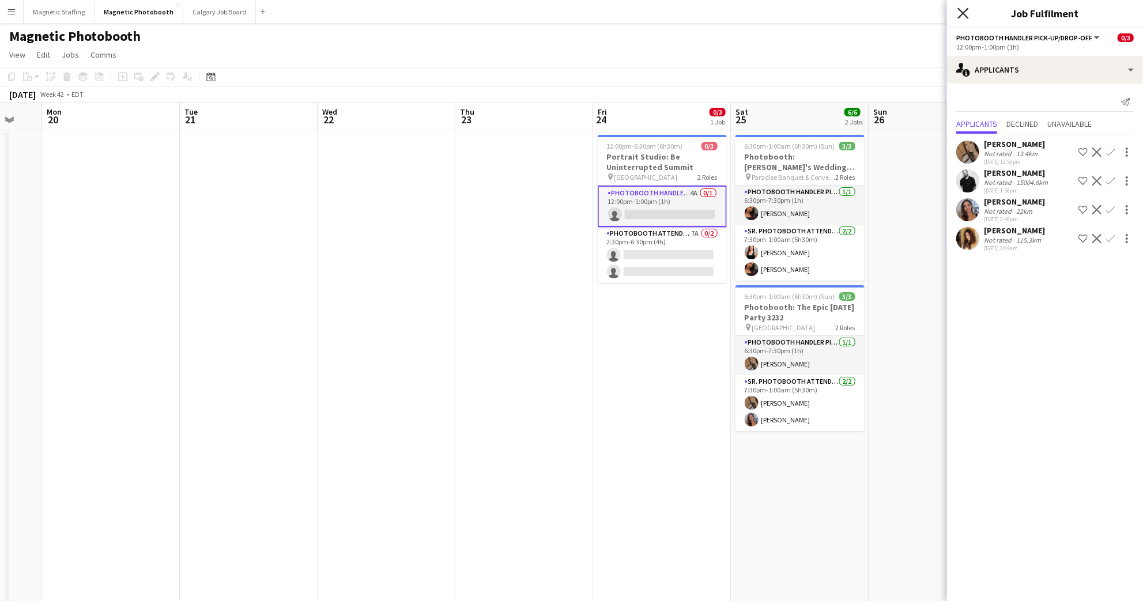
click at [964, 14] on icon at bounding box center [962, 12] width 11 height 11
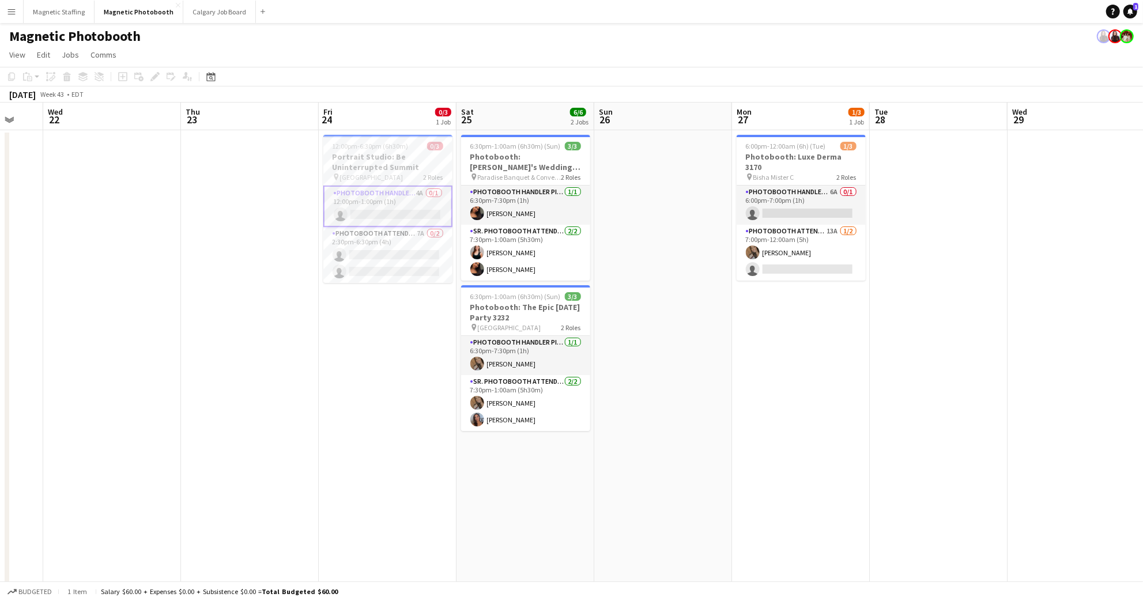
scroll to position [0, 513]
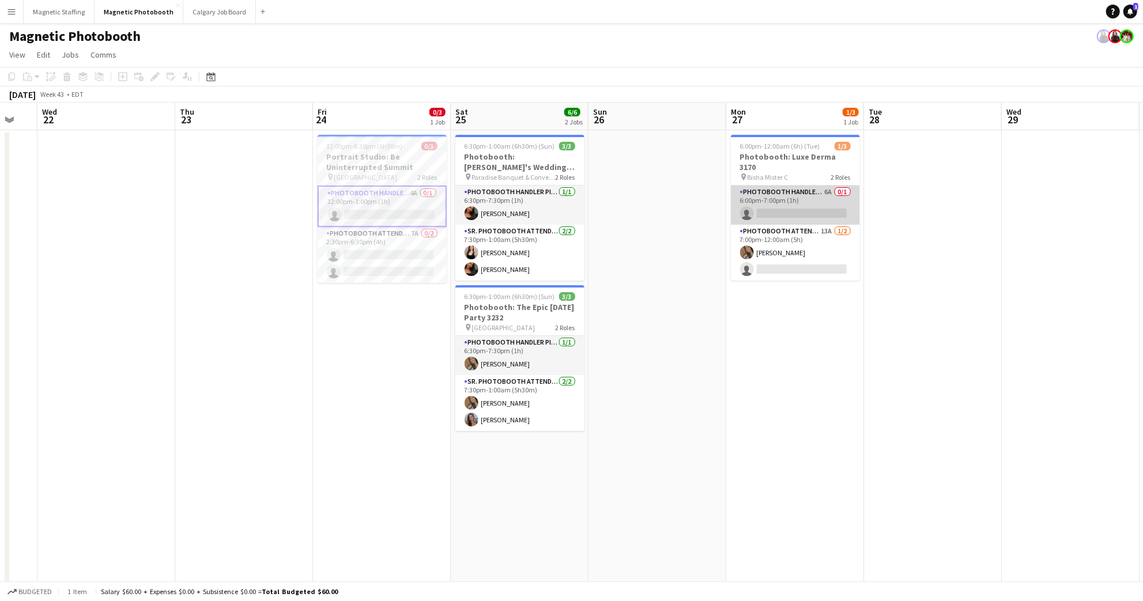
click at [791, 188] on app-card-role "Photobooth Handler Pick-Up/Drop-Off 6A 0/1 6:00pm-7:00pm (1h) single-neutral-ac…" at bounding box center [795, 205] width 129 height 39
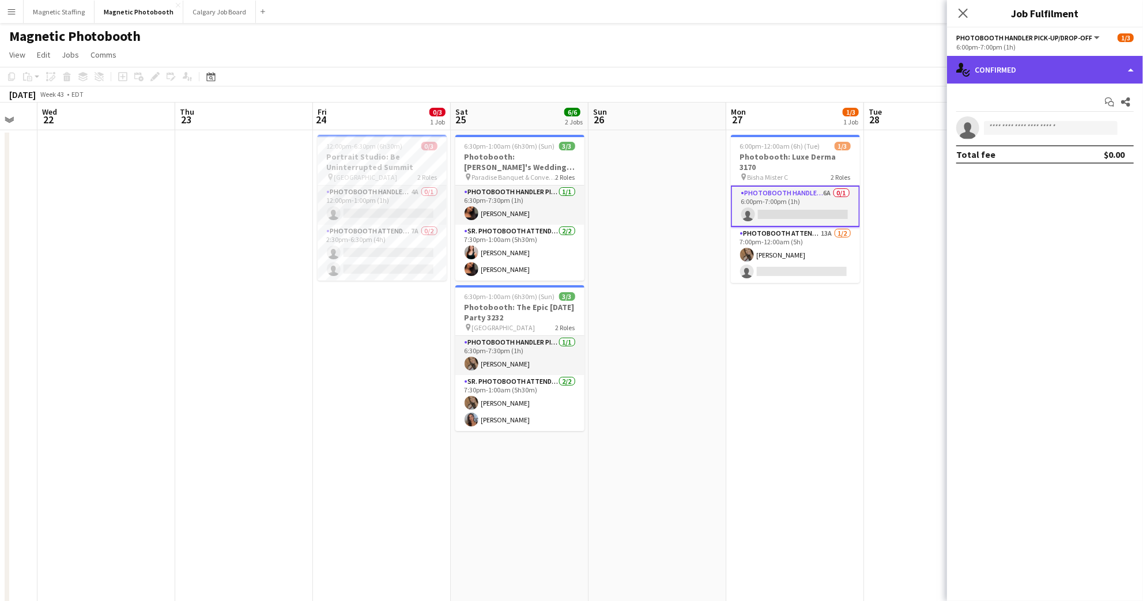
click at [1056, 77] on div "single-neutral-actions-check-2 Confirmed" at bounding box center [1045, 70] width 196 height 28
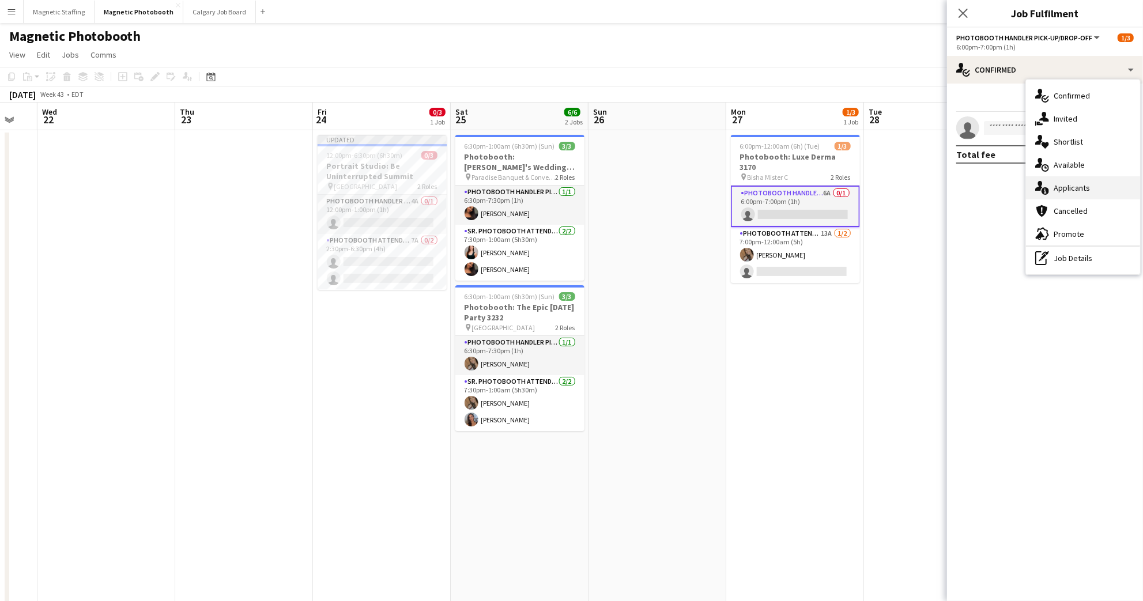
click at [1076, 183] on span "Applicants" at bounding box center [1071, 188] width 36 height 10
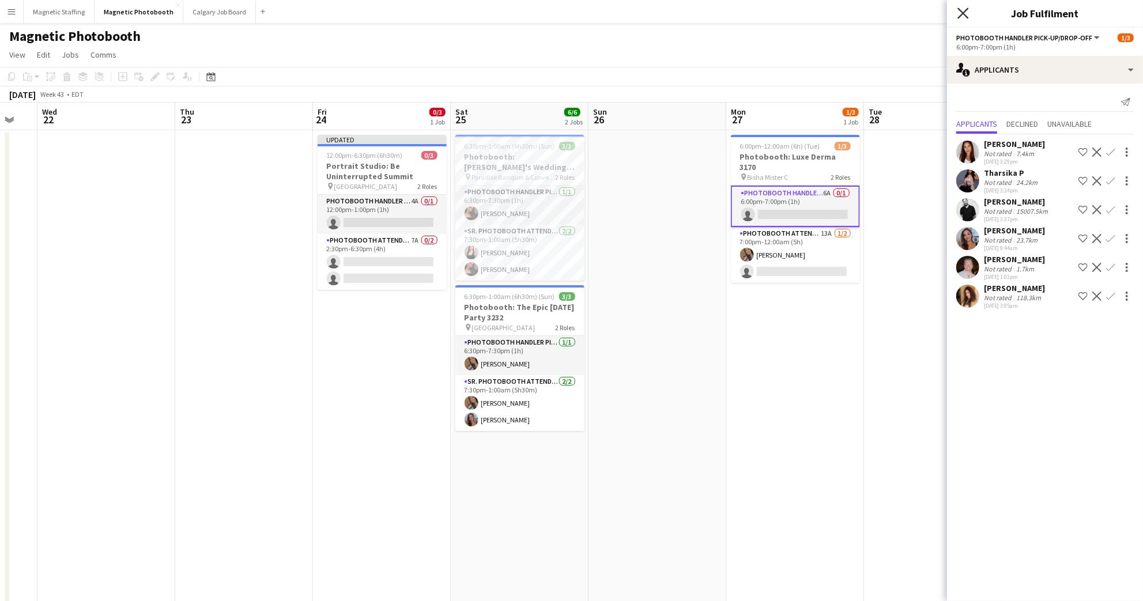
click at [965, 12] on icon at bounding box center [962, 12] width 11 height 11
